Goal: Task Accomplishment & Management: Manage account settings

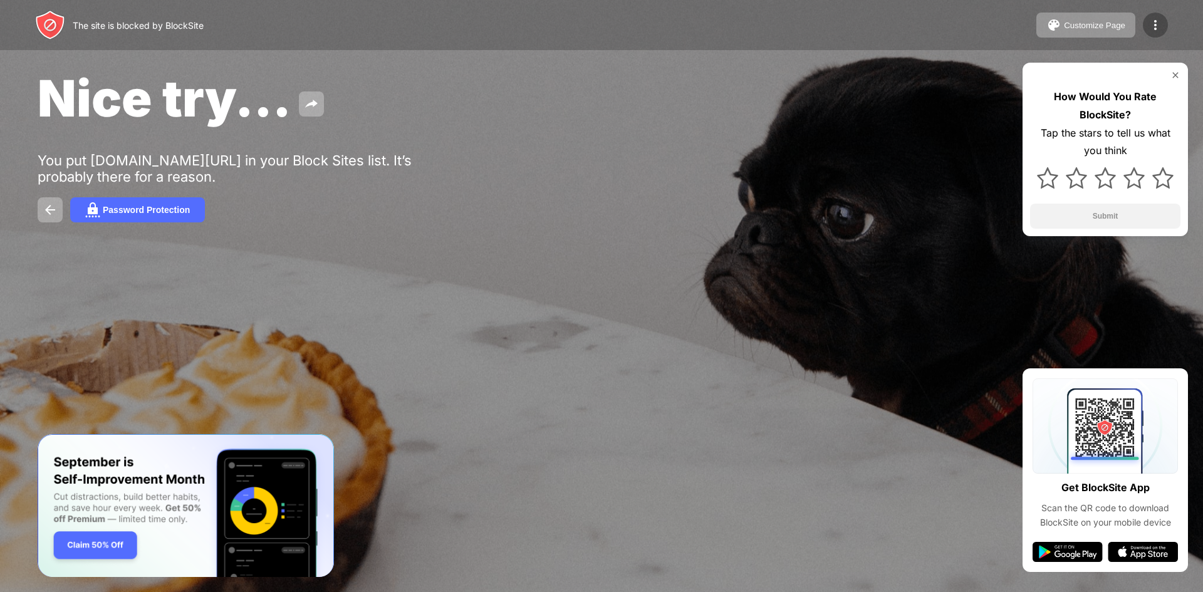
click at [1155, 31] on img at bounding box center [1155, 25] width 15 height 15
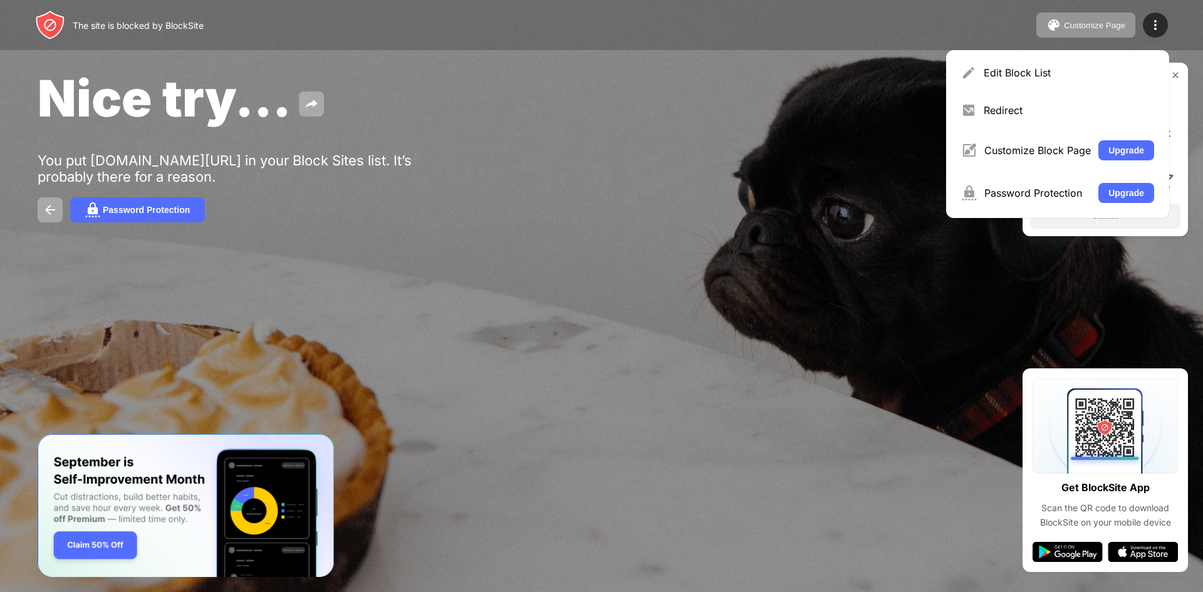
drag, startPoint x: 1174, startPoint y: 1, endPoint x: 904, endPoint y: 105, distance: 289.1
click at [904, 105] on div "Nice try..." at bounding box center [489, 98] width 903 height 61
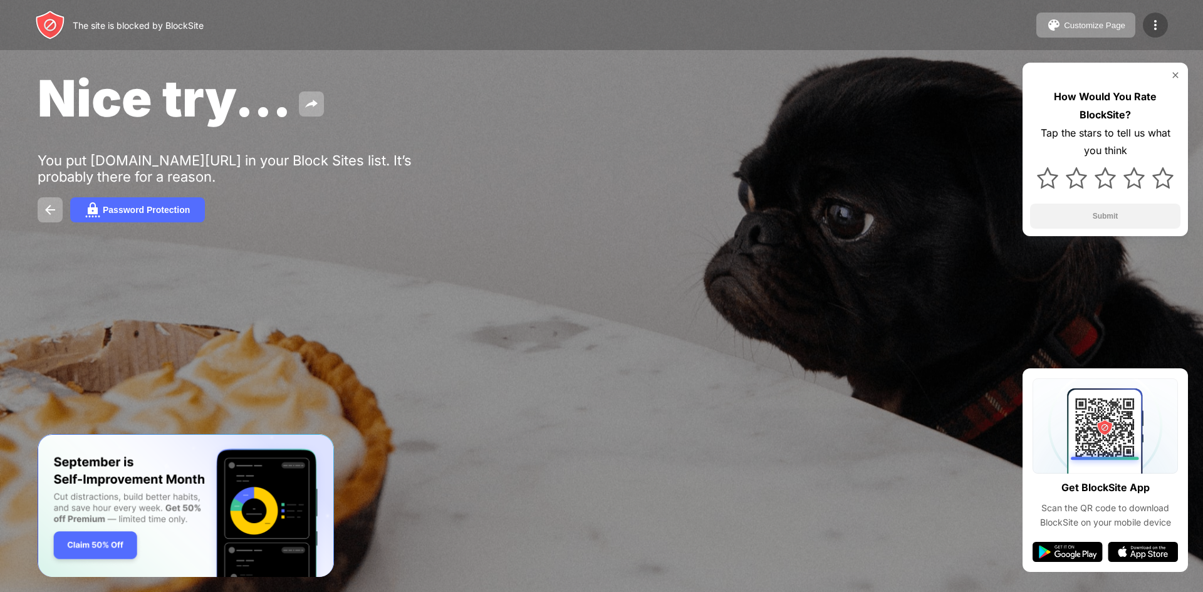
click at [1148, 24] on img at bounding box center [1155, 25] width 15 height 15
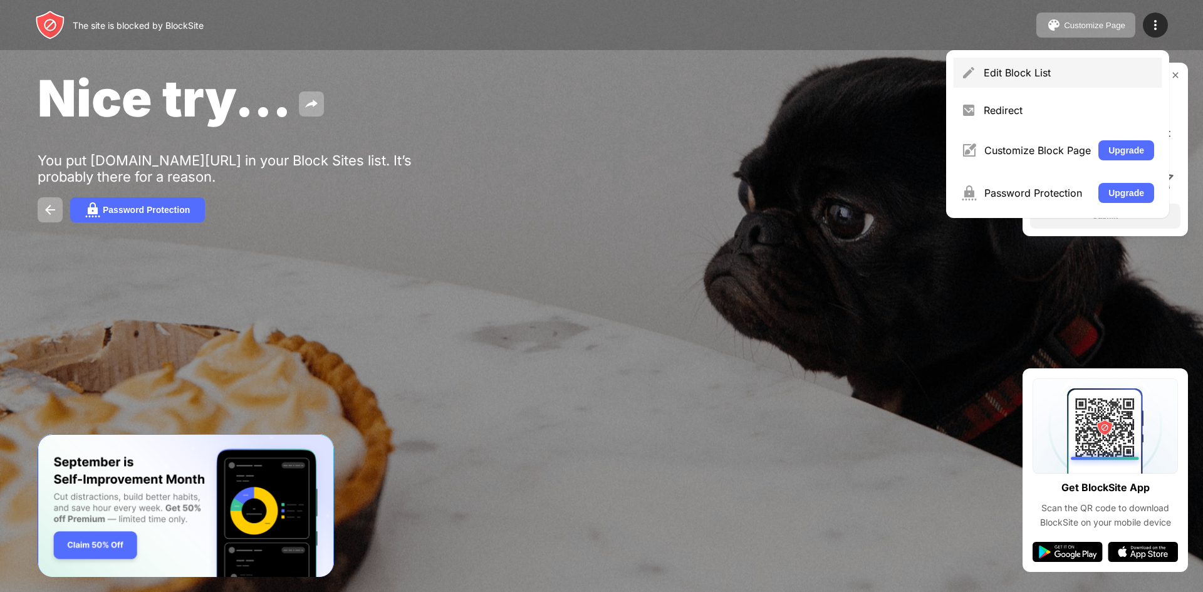
click at [1107, 68] on div "Edit Block List" at bounding box center [1069, 72] width 170 height 13
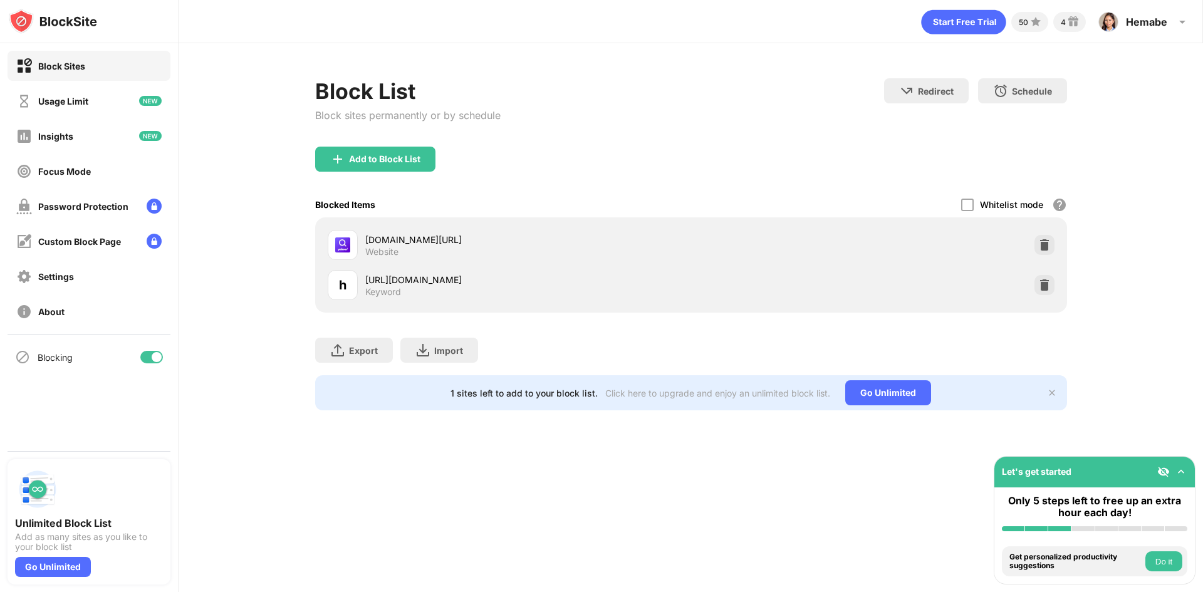
click at [67, 51] on div "Block Sites" at bounding box center [89, 66] width 163 height 30
click at [73, 64] on div "Block Sites" at bounding box center [61, 66] width 47 height 11
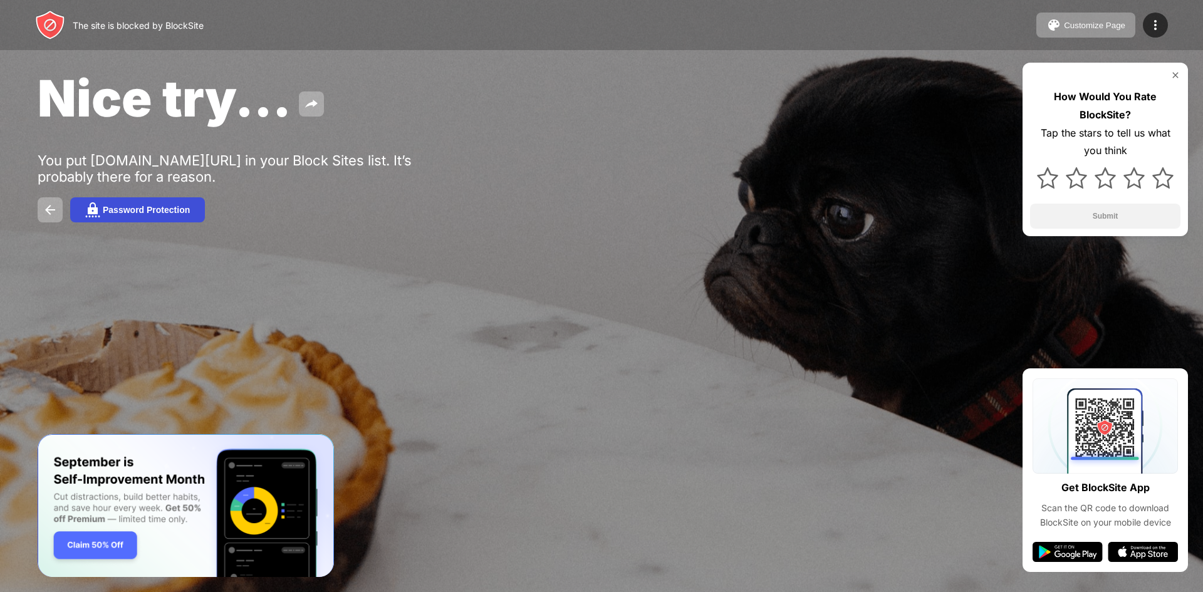
click at [142, 215] on button "Password Protection" at bounding box center [137, 209] width 135 height 25
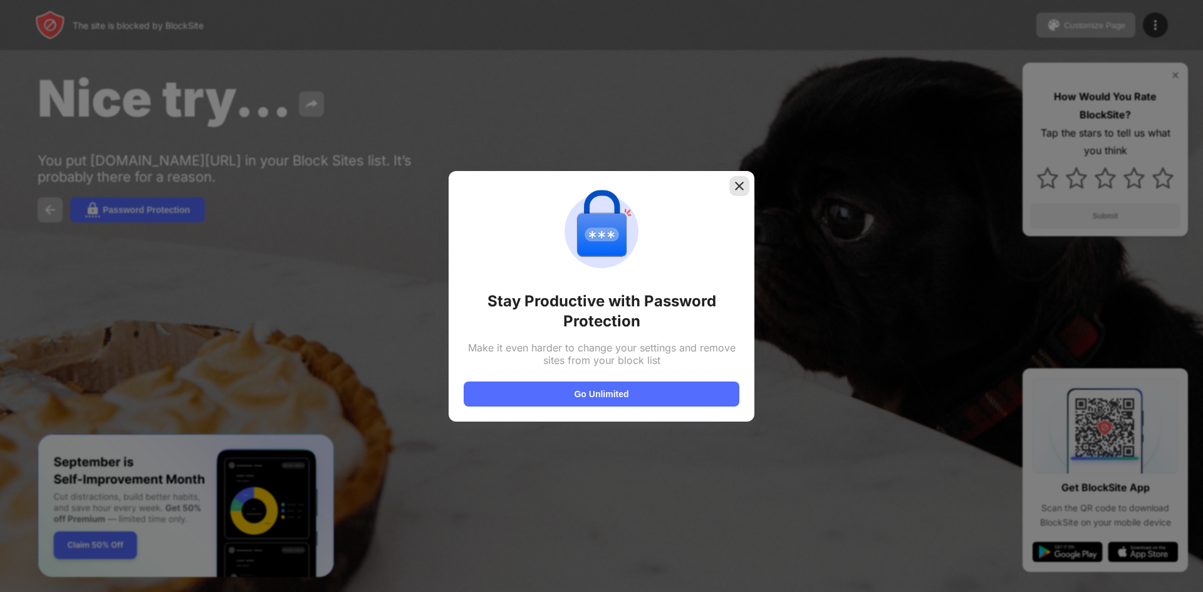
click at [746, 189] on div at bounding box center [740, 186] width 20 height 20
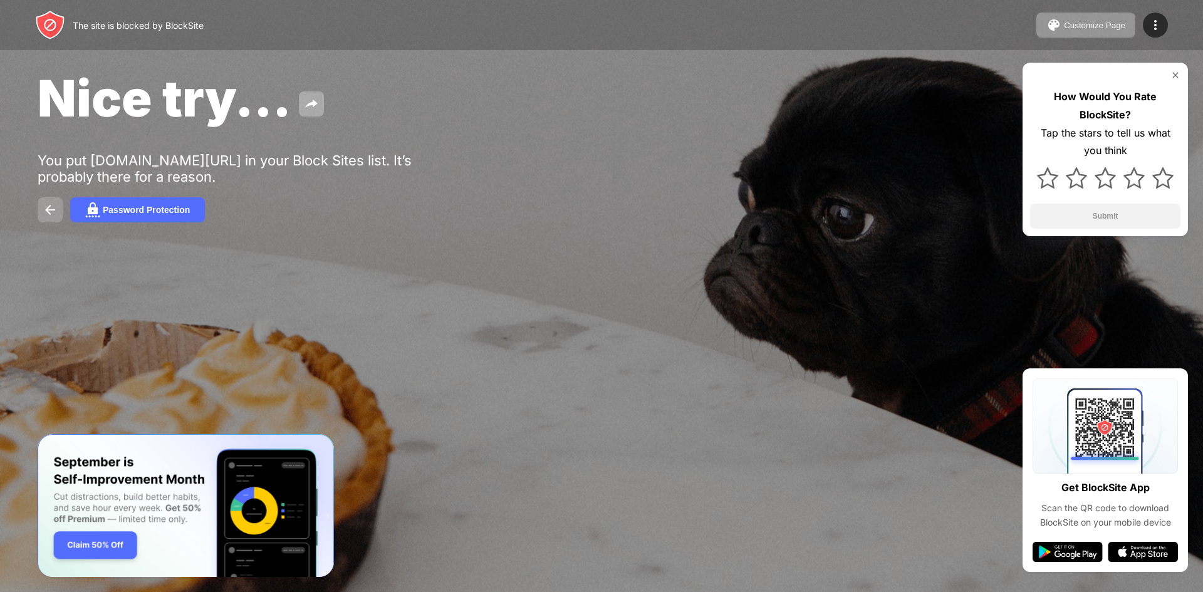
click at [52, 211] on img at bounding box center [50, 209] width 15 height 15
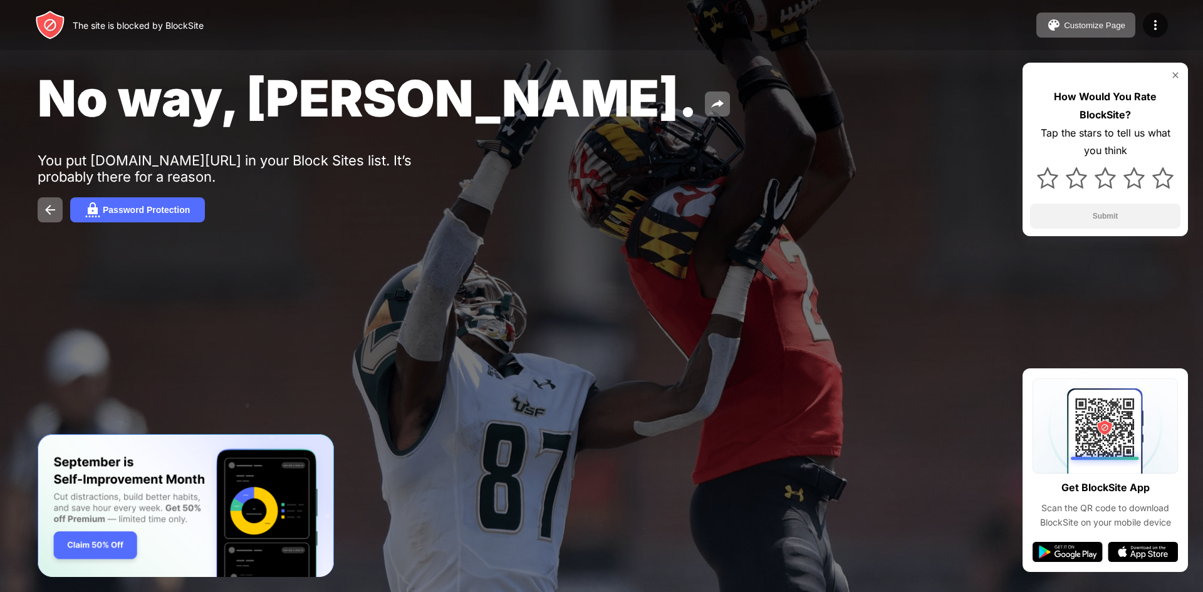
drag, startPoint x: 1161, startPoint y: 33, endPoint x: 862, endPoint y: 317, distance: 413.2
click at [861, 318] on div at bounding box center [601, 296] width 1203 height 592
